Goal: Task Accomplishment & Management: Use online tool/utility

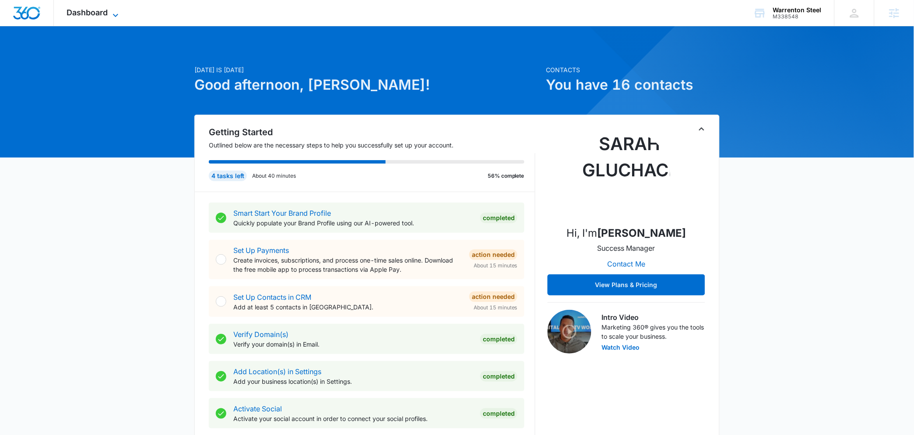
click at [80, 11] on span "Dashboard" at bounding box center [87, 12] width 41 height 9
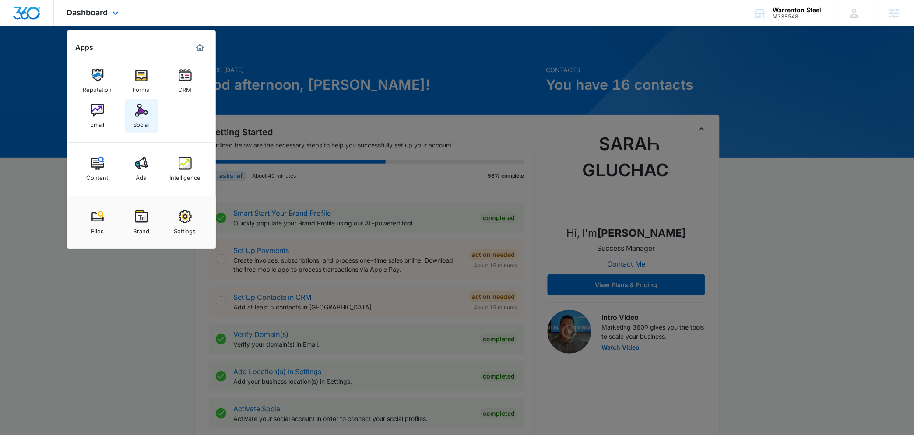
click at [135, 112] on img at bounding box center [141, 110] width 13 height 13
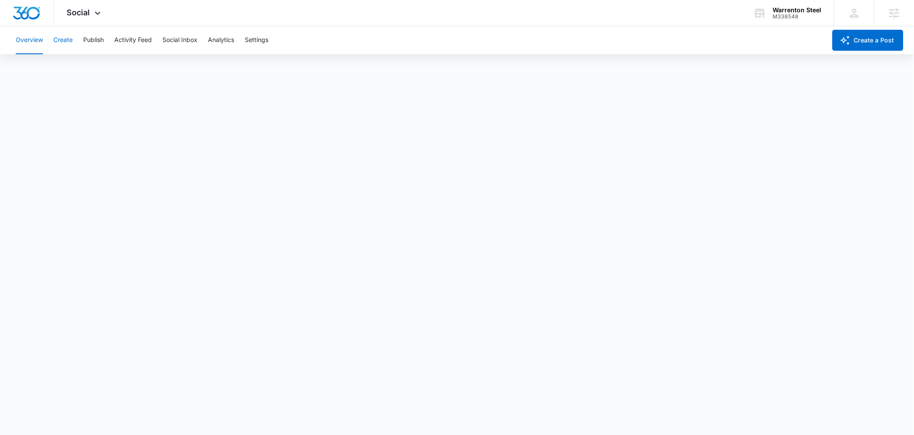
click at [71, 49] on button "Create" at bounding box center [62, 40] width 19 height 28
click at [87, 18] on div "Social Apps Reputation Forms CRM Email Social Content Ads Intelligence Files Br…" at bounding box center [85, 13] width 62 height 26
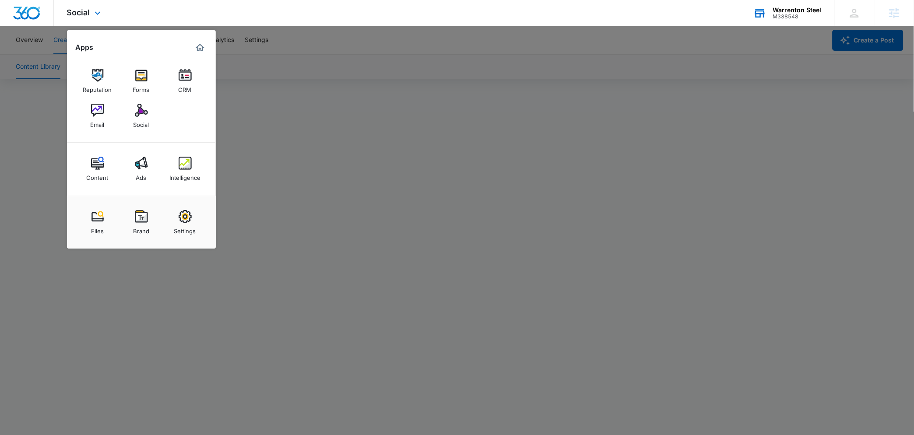
click at [789, 14] on div "M338548" at bounding box center [797, 17] width 49 height 6
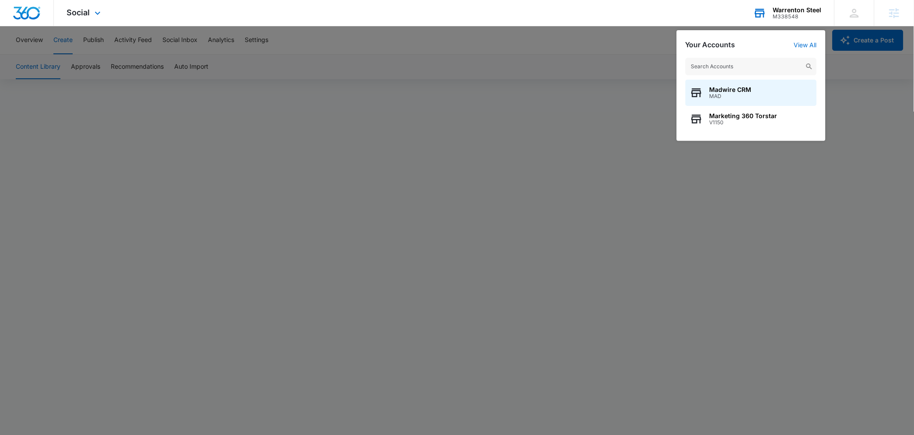
click at [704, 64] on input "text" at bounding box center [751, 67] width 131 height 18
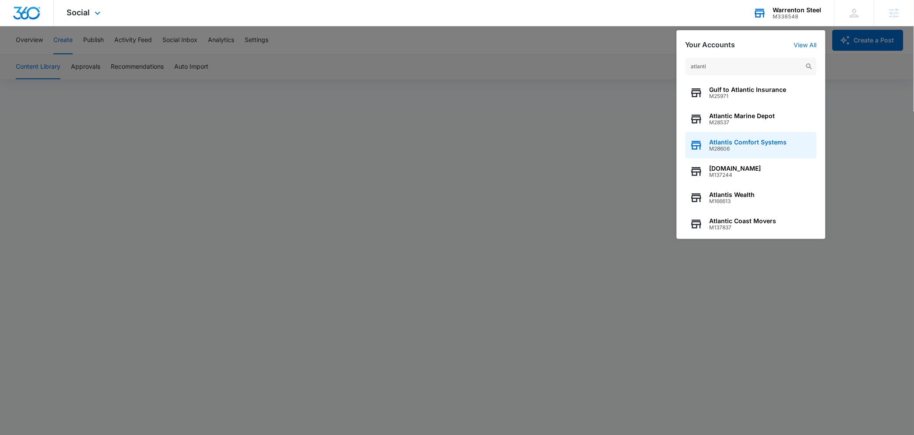
type input "atlanti"
click at [721, 140] on span "Atlantis Comfort Systems" at bounding box center [749, 142] width 78 height 7
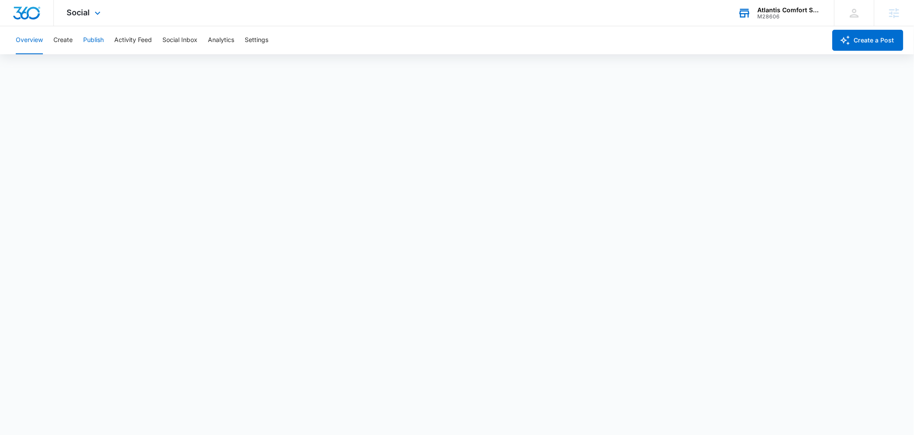
click at [99, 35] on button "Publish" at bounding box center [93, 40] width 21 height 28
click at [72, 72] on button "Schedules" at bounding box center [67, 67] width 30 height 25
click at [32, 62] on button "Calendar" at bounding box center [29, 67] width 26 height 25
click at [73, 65] on button "Schedules" at bounding box center [67, 67] width 30 height 25
